Goal: Entertainment & Leisure: Consume media (video, audio)

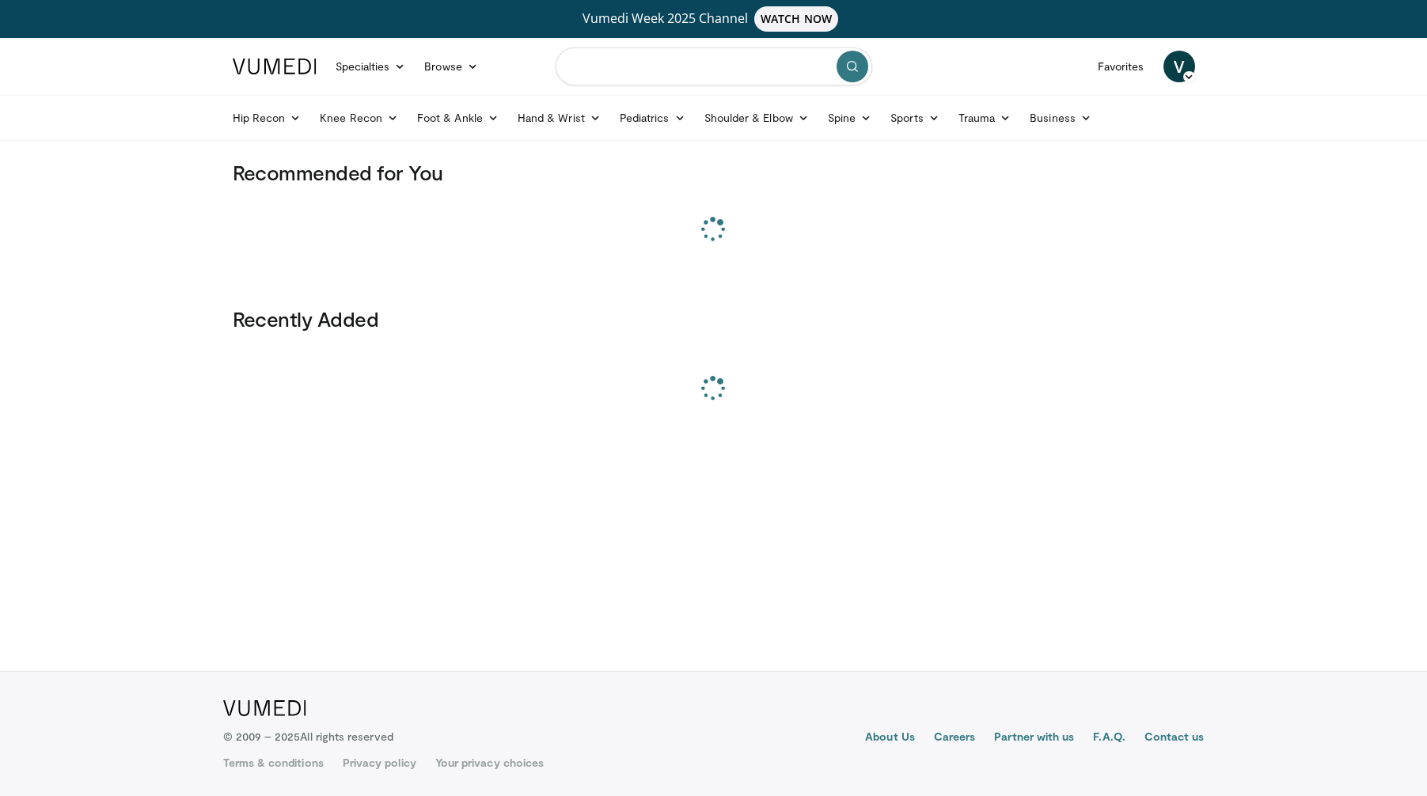
click at [622, 59] on input "Search topics, interventions" at bounding box center [714, 66] width 317 height 38
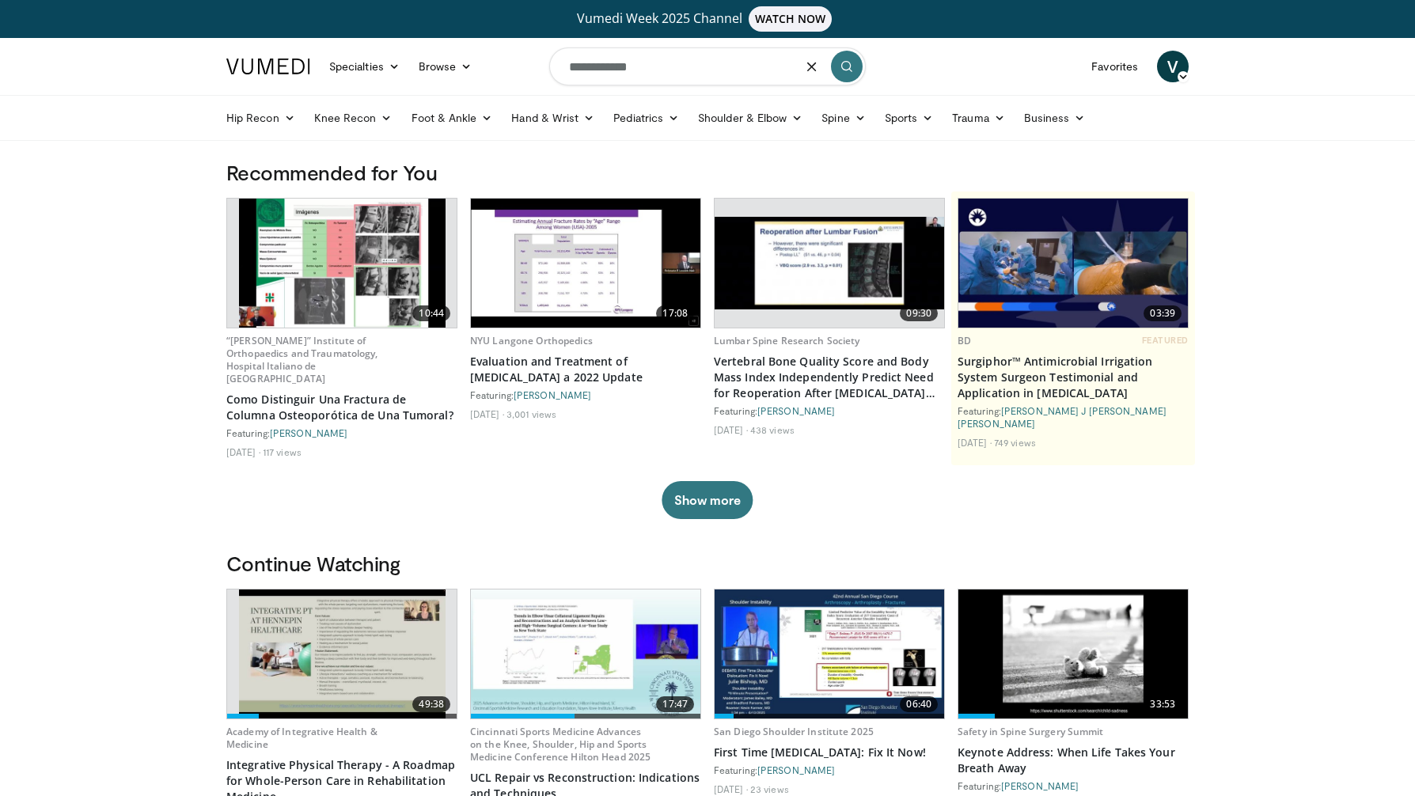
type input "**********"
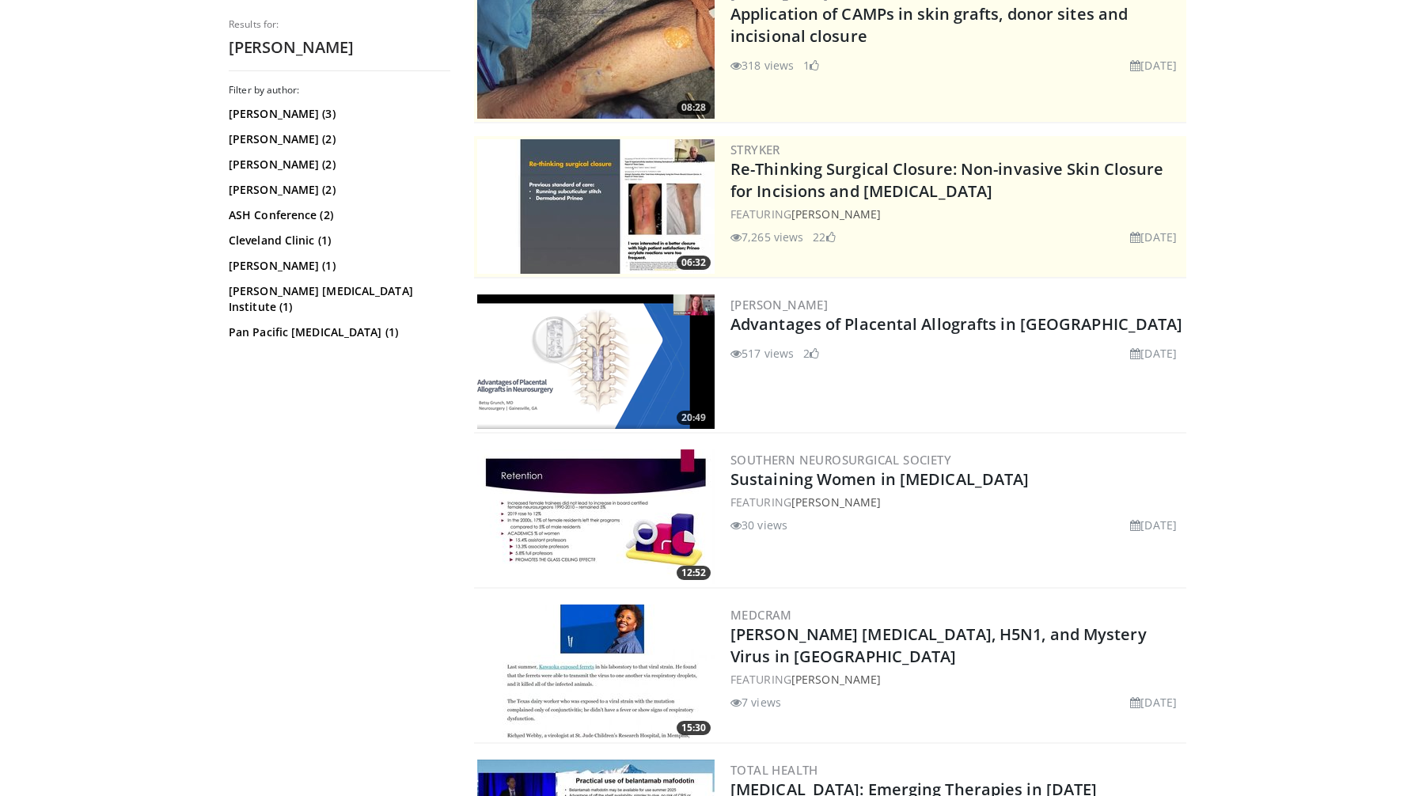
scroll to position [233, 0]
click at [582, 351] on img at bounding box center [595, 361] width 237 height 135
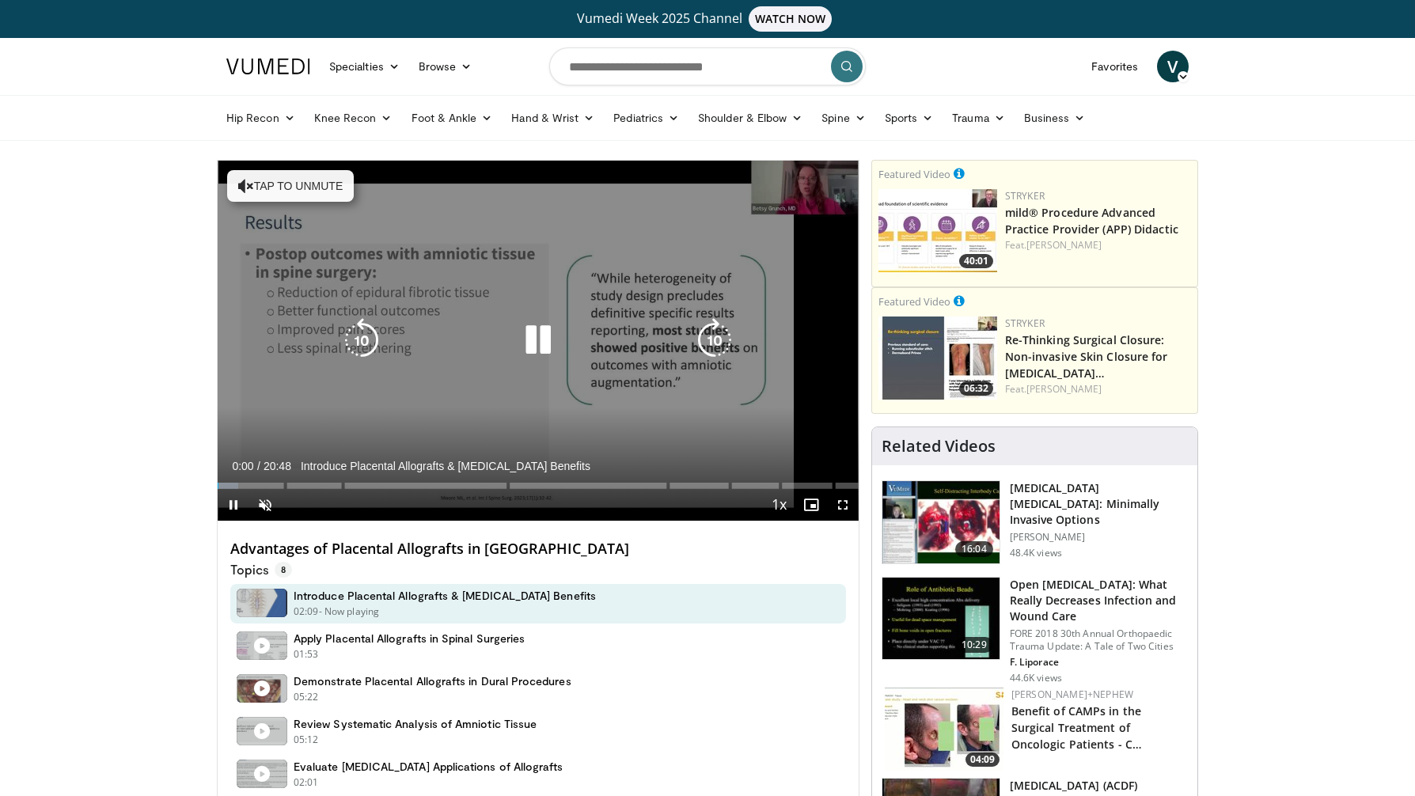
click at [546, 337] on icon "Video Player" at bounding box center [538, 340] width 44 height 44
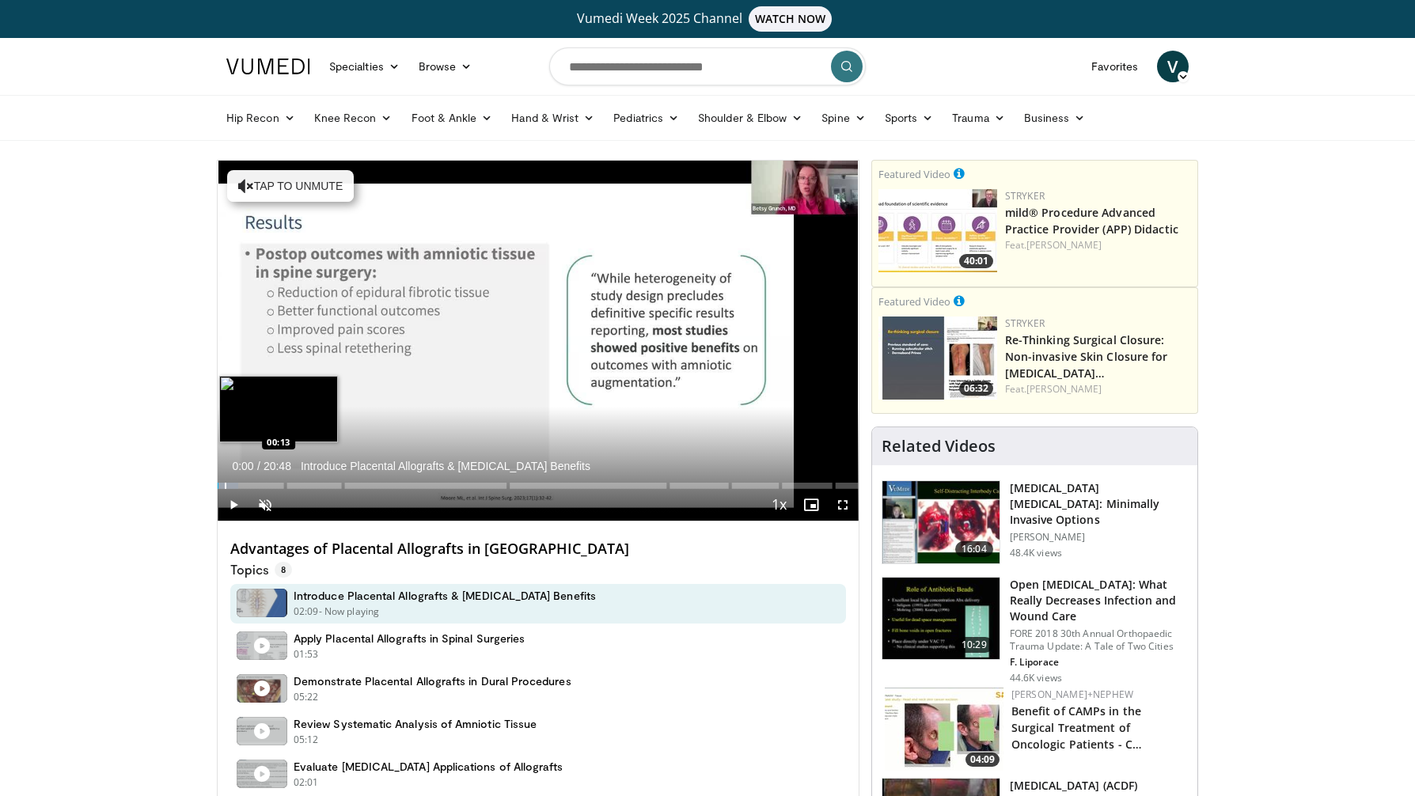
click at [226, 485] on div "Progress Bar" at bounding box center [226, 486] width 2 height 6
click at [243, 485] on div "Progress Bar" at bounding box center [244, 486] width 2 height 6
click at [258, 487] on div "Progress Bar" at bounding box center [259, 486] width 2 height 6
click at [277, 487] on div "Progress Bar" at bounding box center [266, 486] width 46 height 6
click at [306, 484] on div "Progress Bar" at bounding box center [307, 486] width 2 height 6
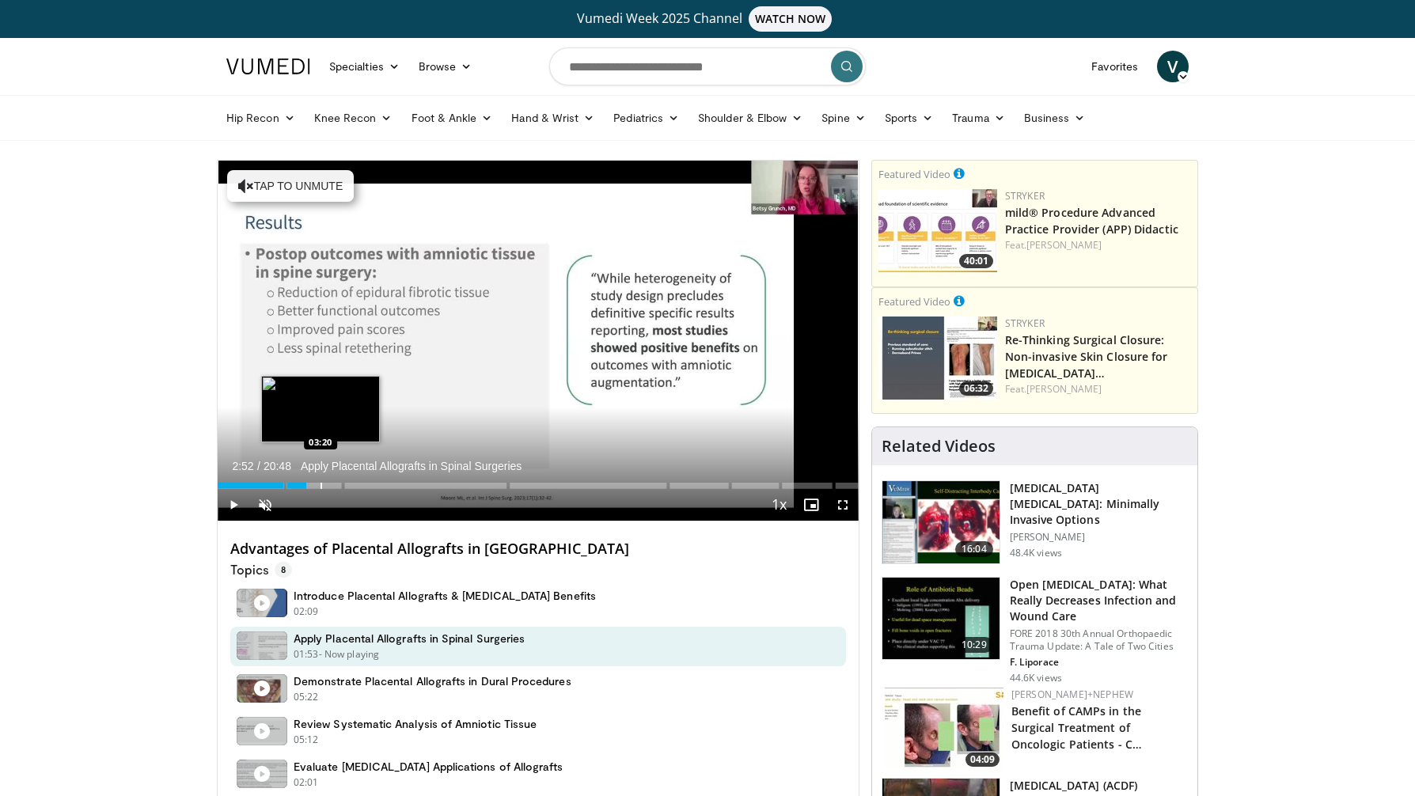
click at [320, 485] on div "Progress Bar" at bounding box center [321, 486] width 2 height 6
click at [336, 486] on div "Progress Bar" at bounding box center [337, 486] width 2 height 6
click at [360, 486] on div "Progress Bar" at bounding box center [361, 486] width 2 height 6
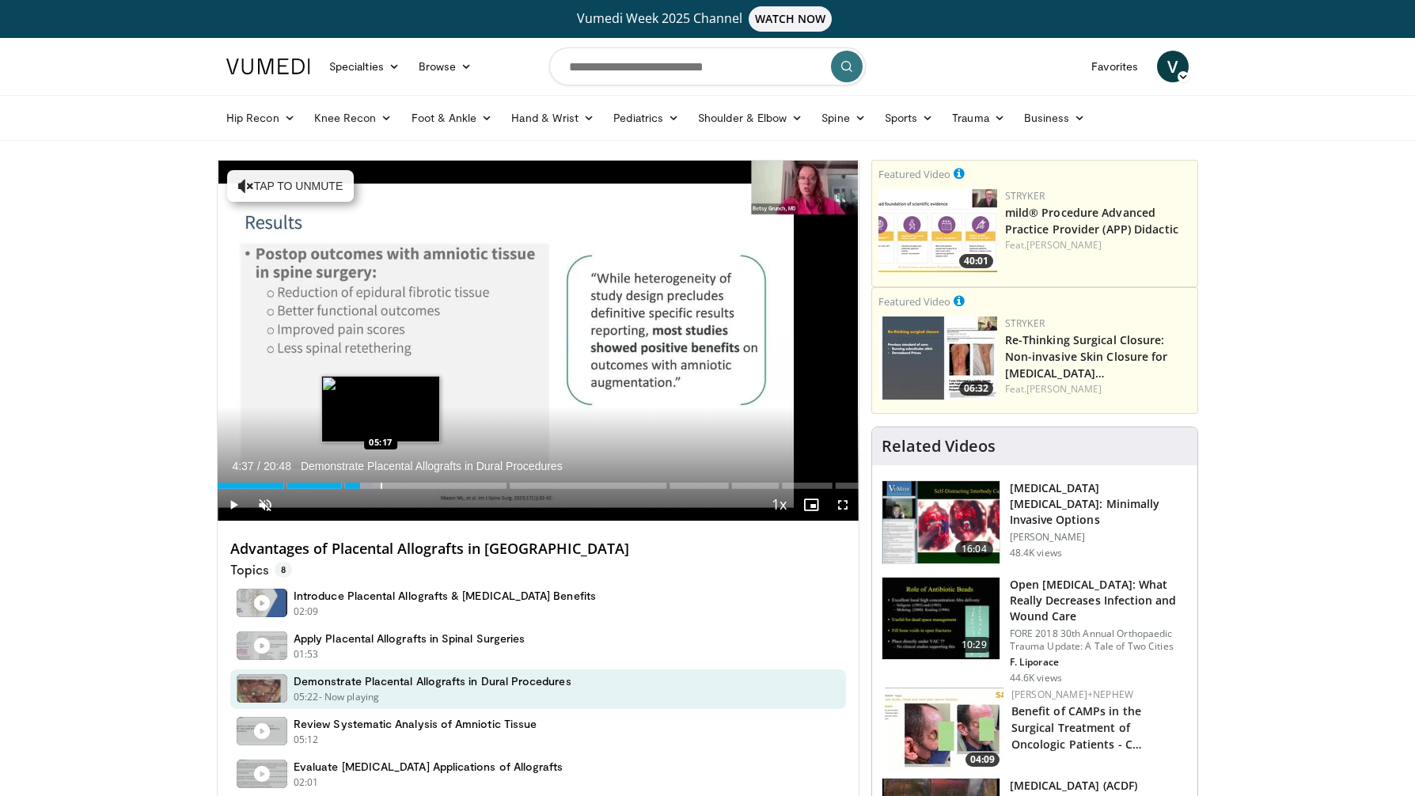
click at [381, 485] on div "Progress Bar" at bounding box center [382, 486] width 2 height 6
click at [400, 485] on div "Progress Bar" at bounding box center [401, 486] width 2 height 6
click at [419, 485] on div "Progress Bar" at bounding box center [420, 486] width 2 height 6
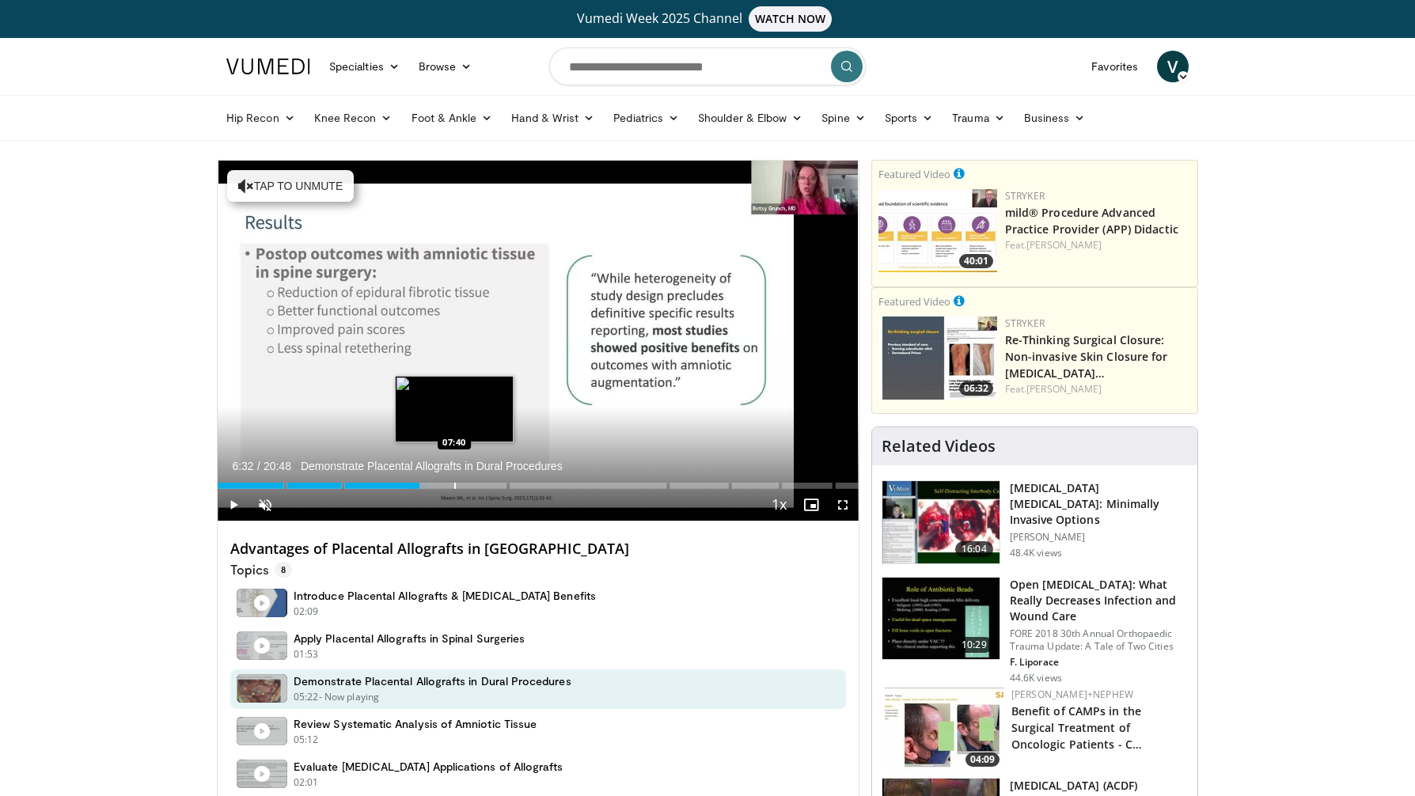
click at [456, 484] on div "Progress Bar" at bounding box center [455, 486] width 2 height 6
click at [482, 487] on div "Progress Bar" at bounding box center [483, 486] width 2 height 6
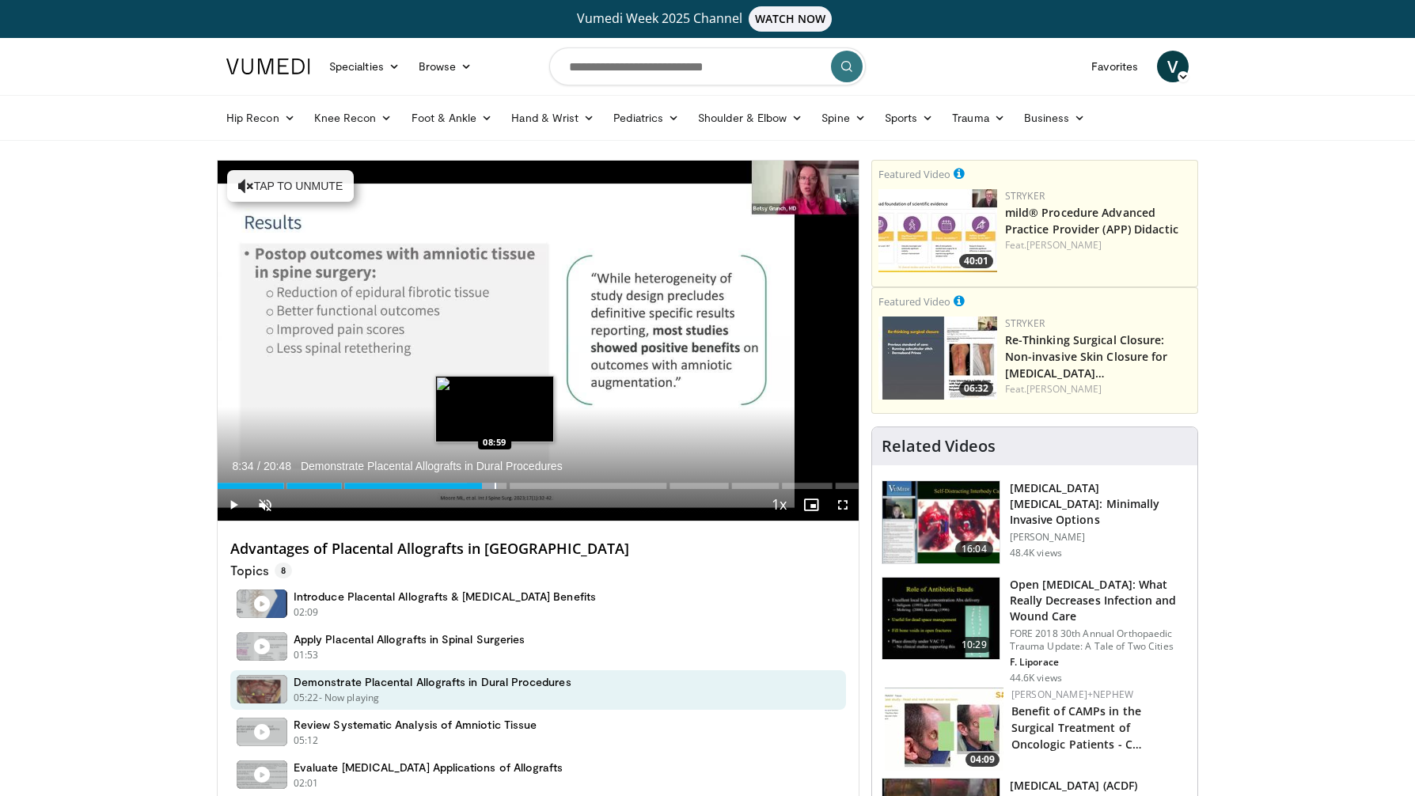
click at [496, 487] on div "Progress Bar" at bounding box center [496, 486] width 2 height 6
click at [526, 488] on div "Progress Bar" at bounding box center [527, 486] width 2 height 6
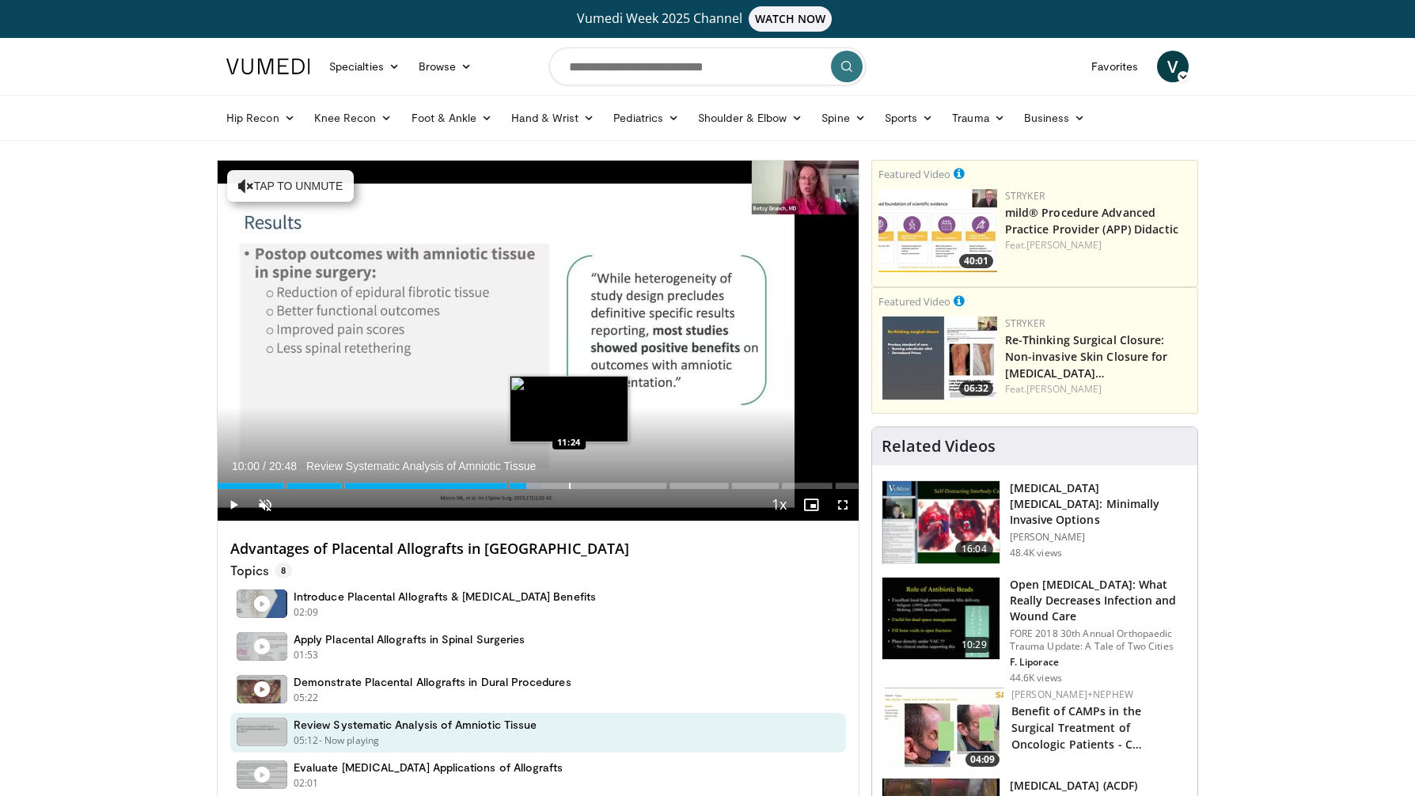
click at [569, 487] on div "Progress Bar" at bounding box center [570, 486] width 2 height 6
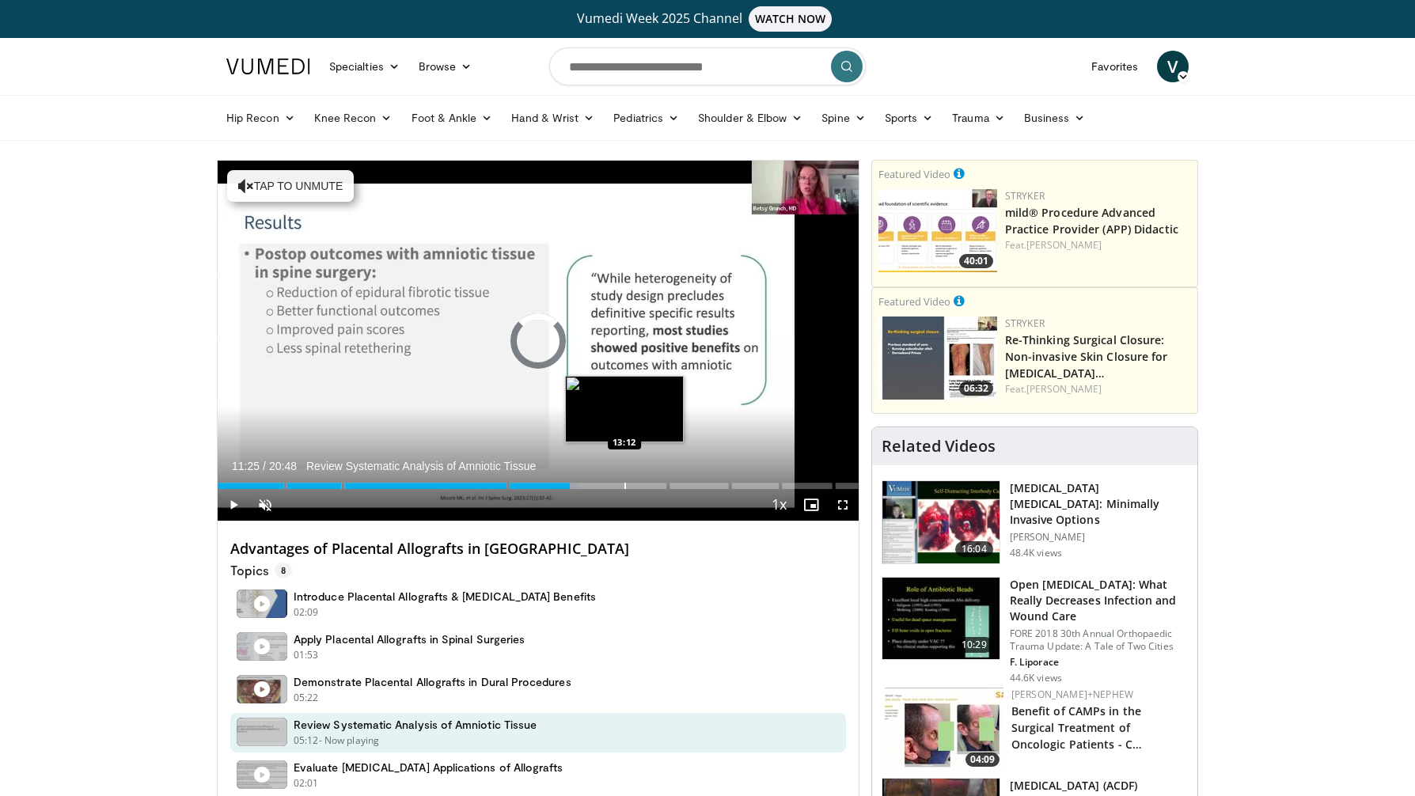
click at [624, 488] on div "Progress Bar" at bounding box center [625, 486] width 2 height 6
click at [644, 487] on div "Progress Bar" at bounding box center [645, 486] width 2 height 6
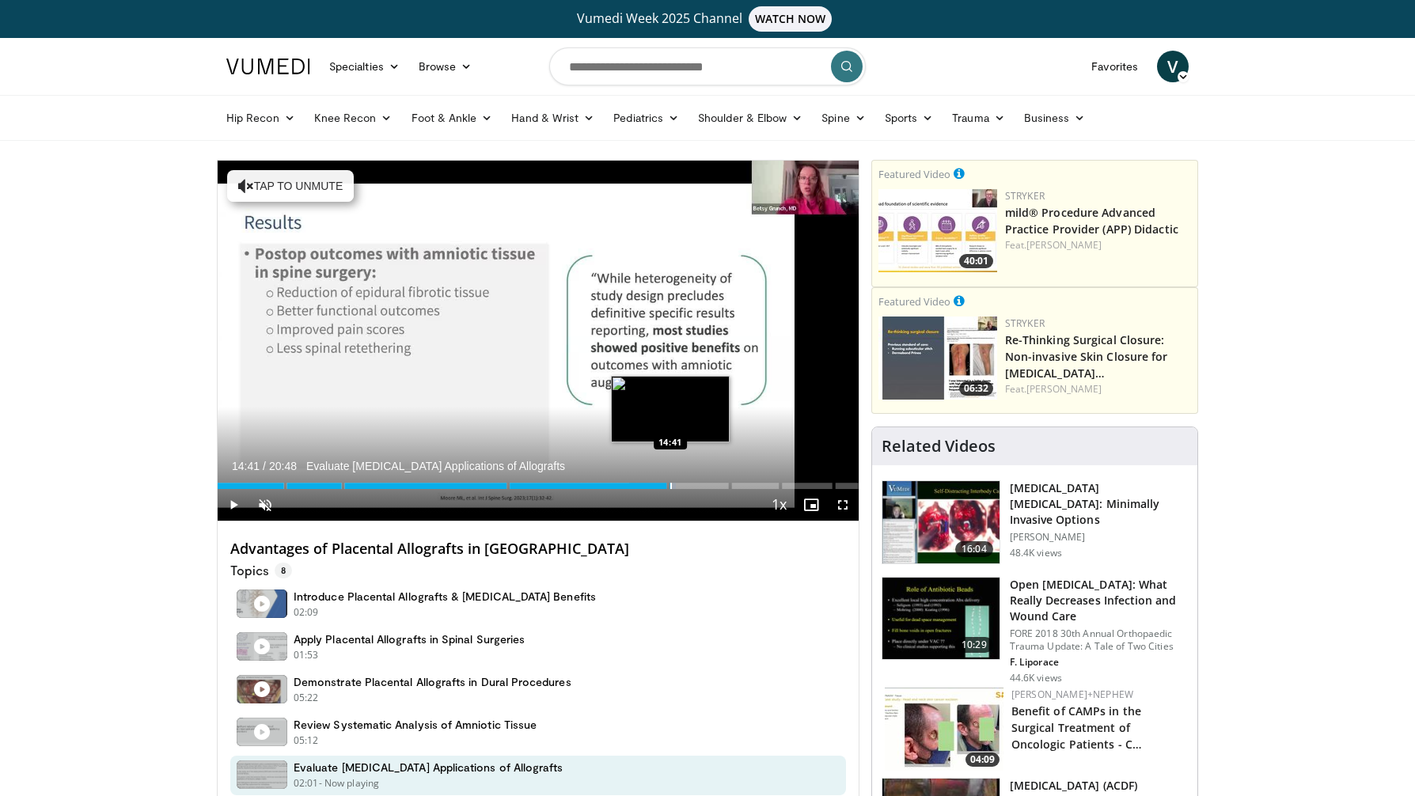
click at [670, 486] on div "Progress Bar" at bounding box center [671, 486] width 2 height 6
click at [697, 486] on div "Progress Bar" at bounding box center [698, 486] width 2 height 6
click at [718, 487] on div "Progress Bar" at bounding box center [719, 486] width 2 height 6
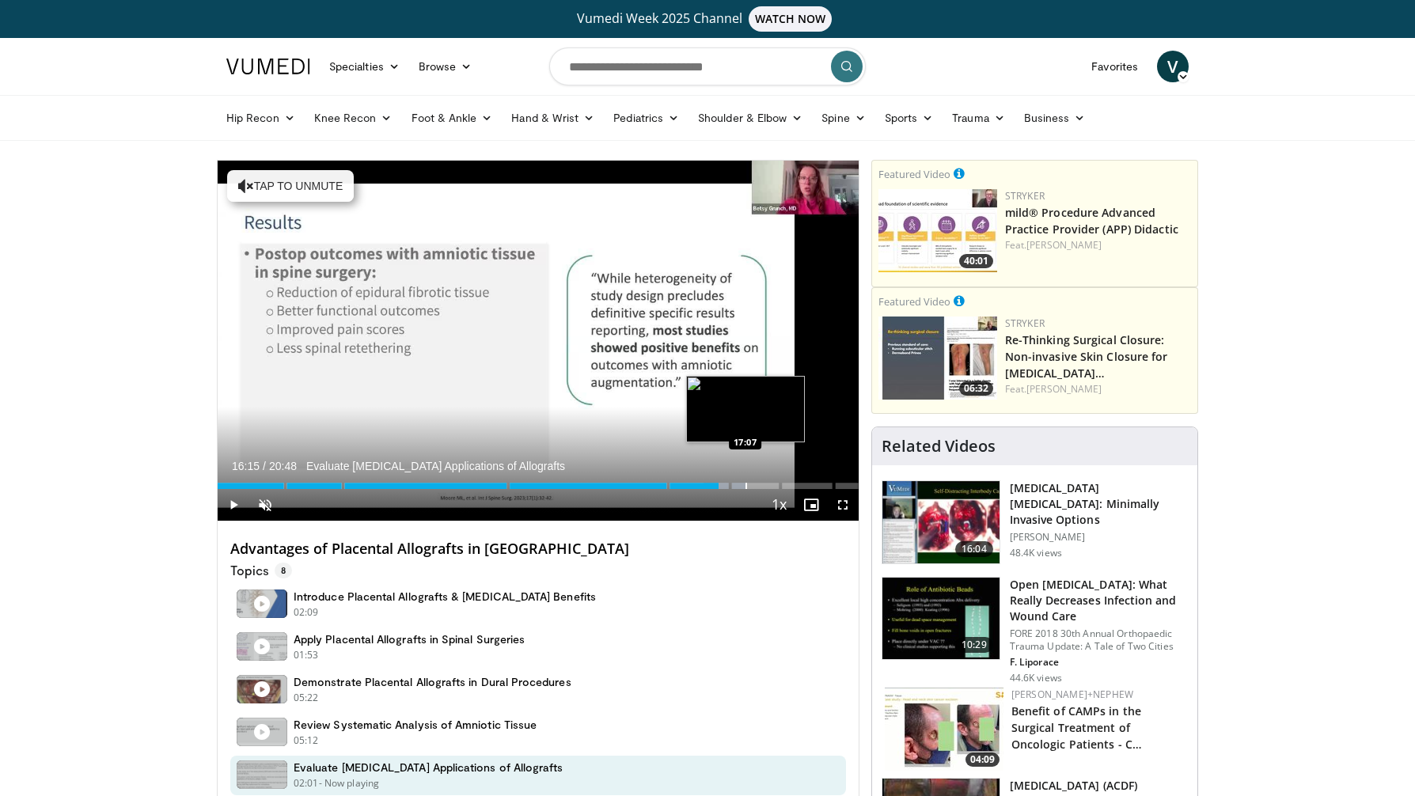
click at [745, 487] on div "Progress Bar" at bounding box center [746, 486] width 2 height 6
